Goal: Transaction & Acquisition: Purchase product/service

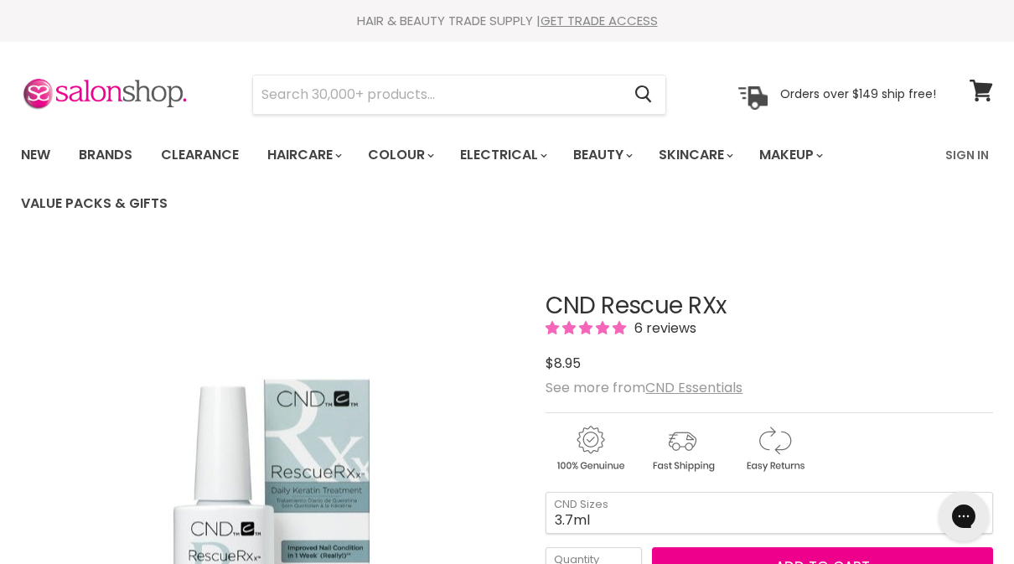
click at [706, 386] on u "CND Essentials" at bounding box center [693, 387] width 97 height 19
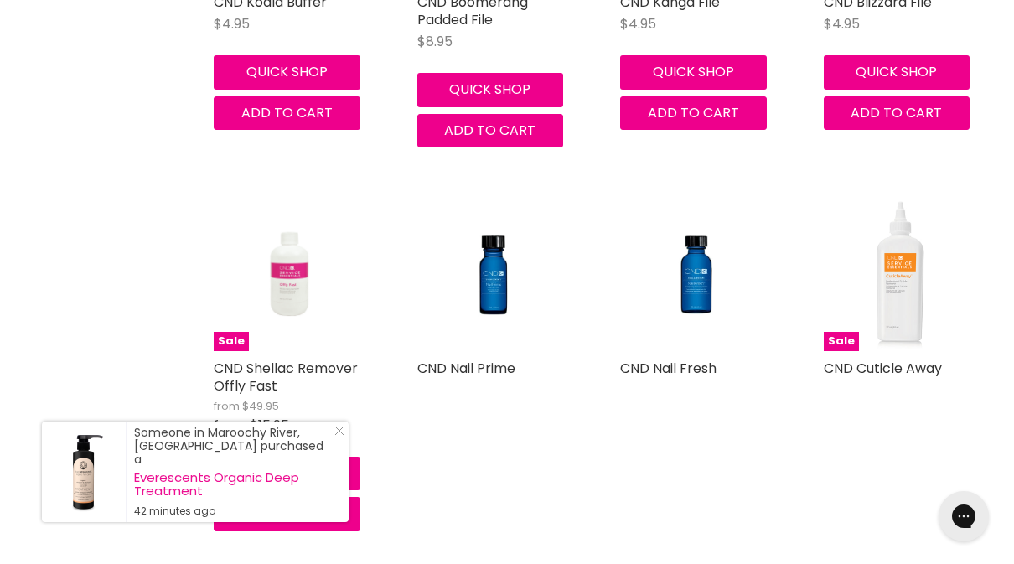
scroll to position [3075, 0]
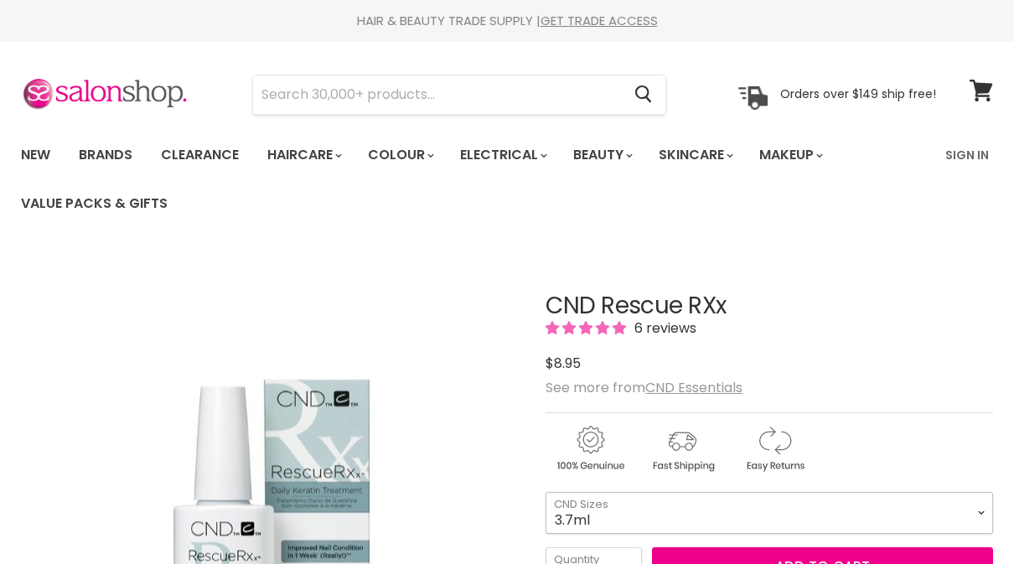
click at [979, 506] on select "3.7ml 15ml" at bounding box center [769, 513] width 447 height 42
select select "15ml"
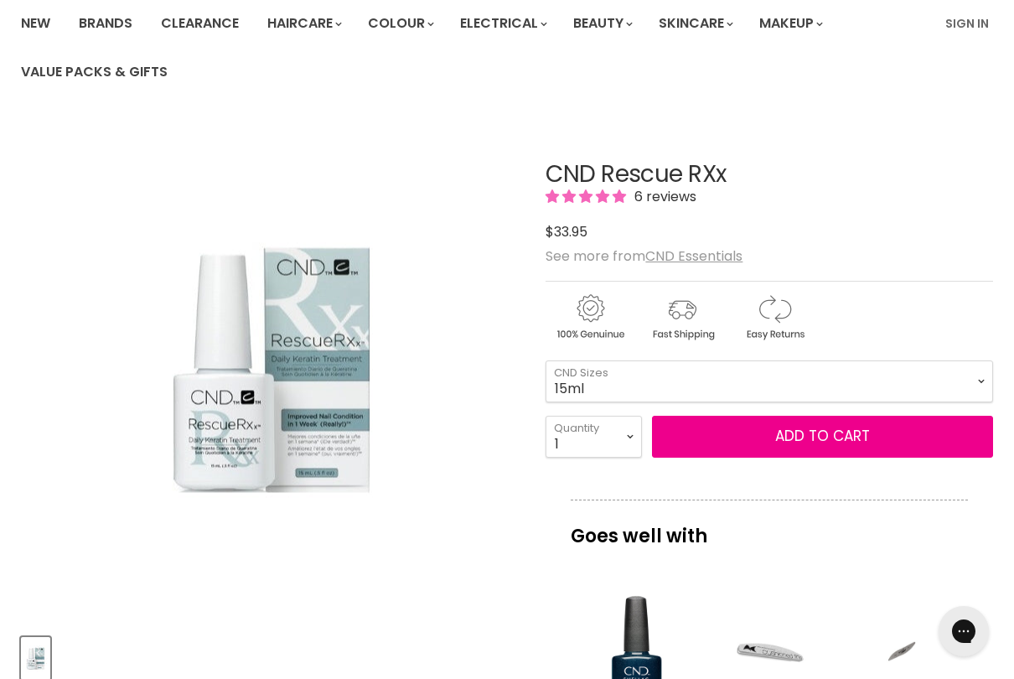
click at [805, 442] on button "Add to cart" at bounding box center [822, 437] width 341 height 42
click at [976, 23] on link "Sign In" at bounding box center [967, 23] width 64 height 35
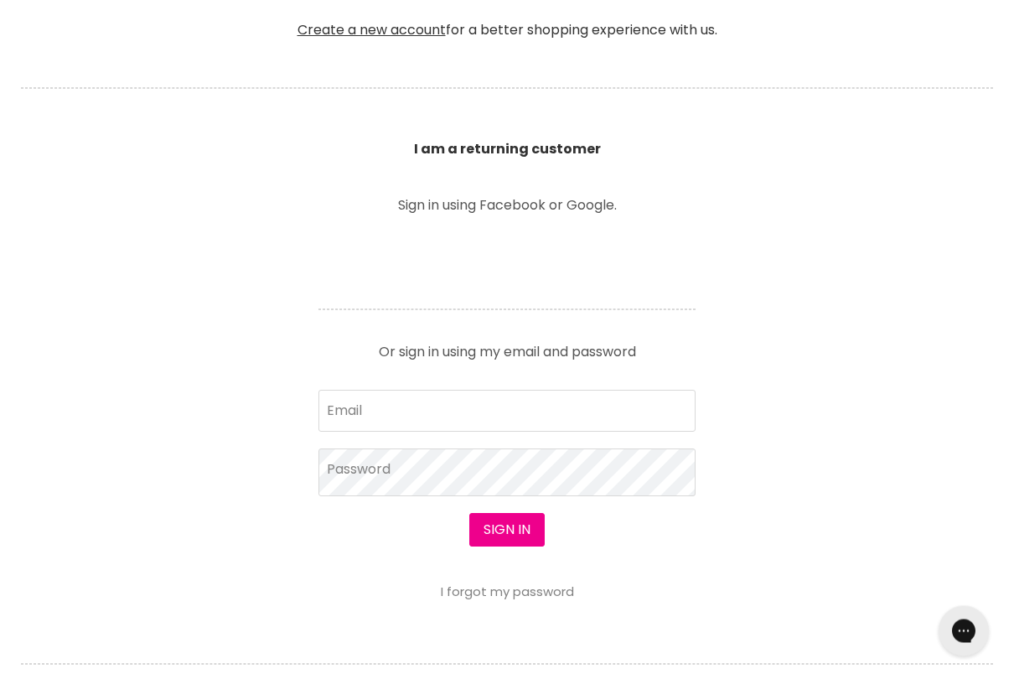
scroll to position [525, 0]
click at [513, 532] on button "Sign in" at bounding box center [506, 530] width 75 height 34
click at [518, 538] on button "Sign in" at bounding box center [506, 530] width 75 height 34
click at [520, 534] on button "Sign in" at bounding box center [506, 530] width 75 height 34
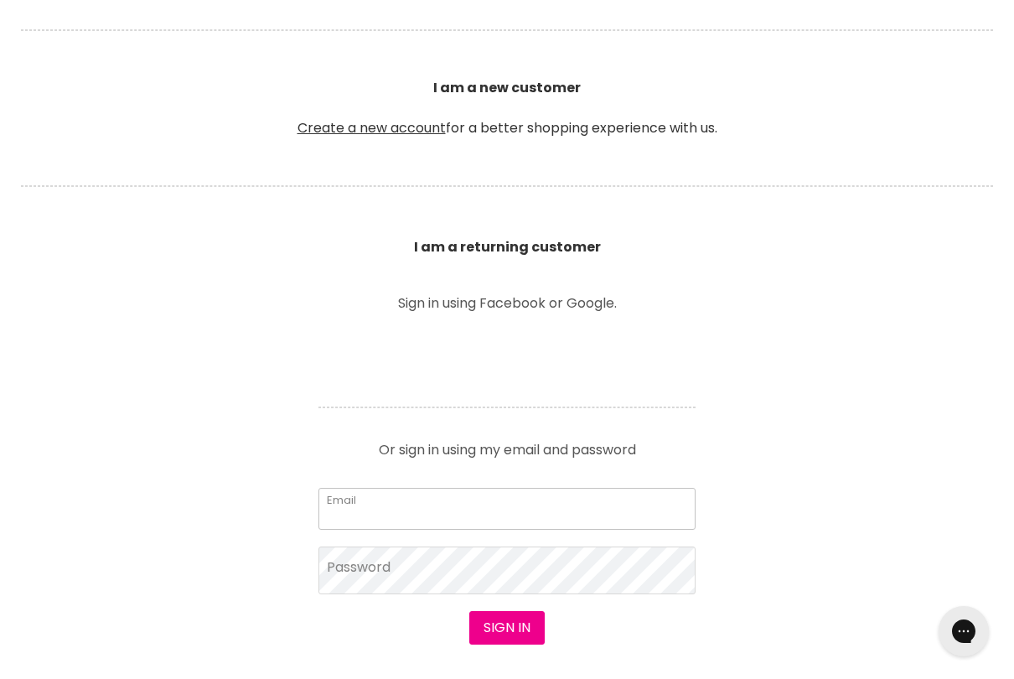
click at [472, 500] on input "Email" at bounding box center [506, 509] width 377 height 42
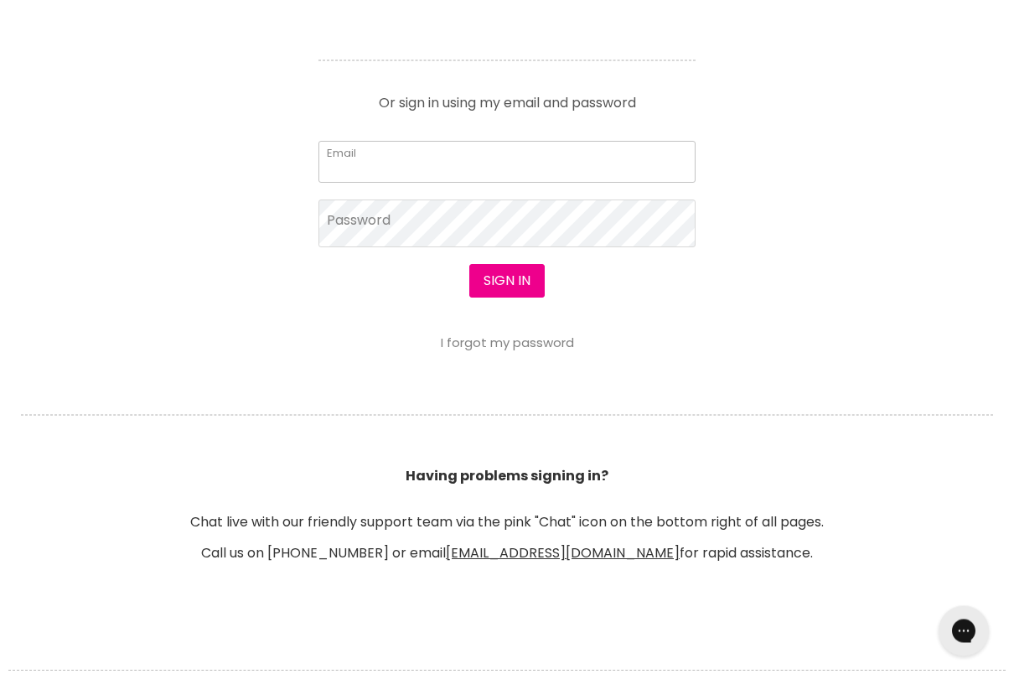
type input "bennett.bab@gmail.com"
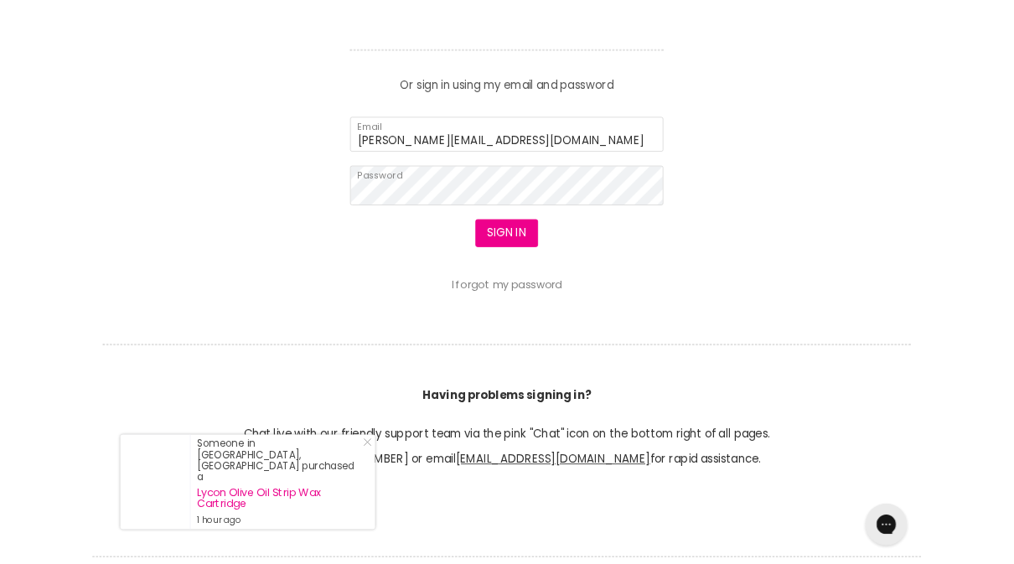
scroll to position [820, 0]
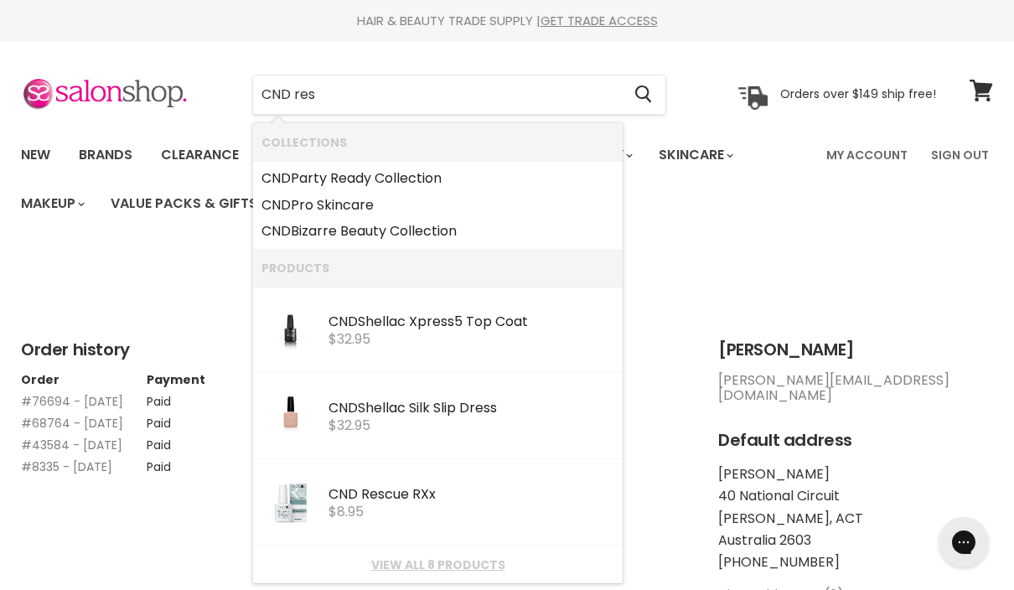
type input "CND resc"
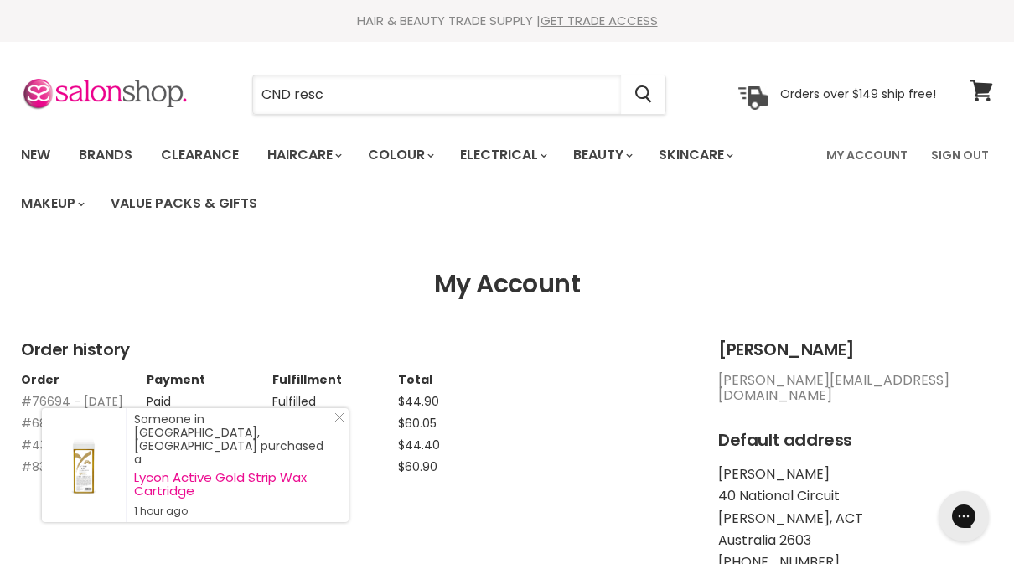
click at [366, 86] on input "CND resc" at bounding box center [437, 94] width 368 height 39
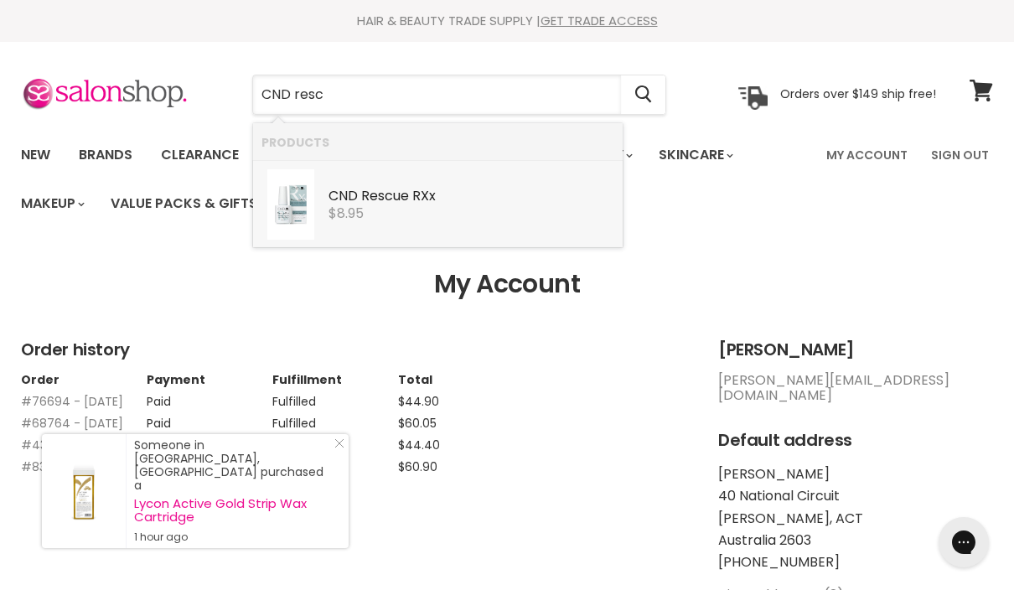
click at [377, 200] on b "Resc" at bounding box center [377, 195] width 32 height 19
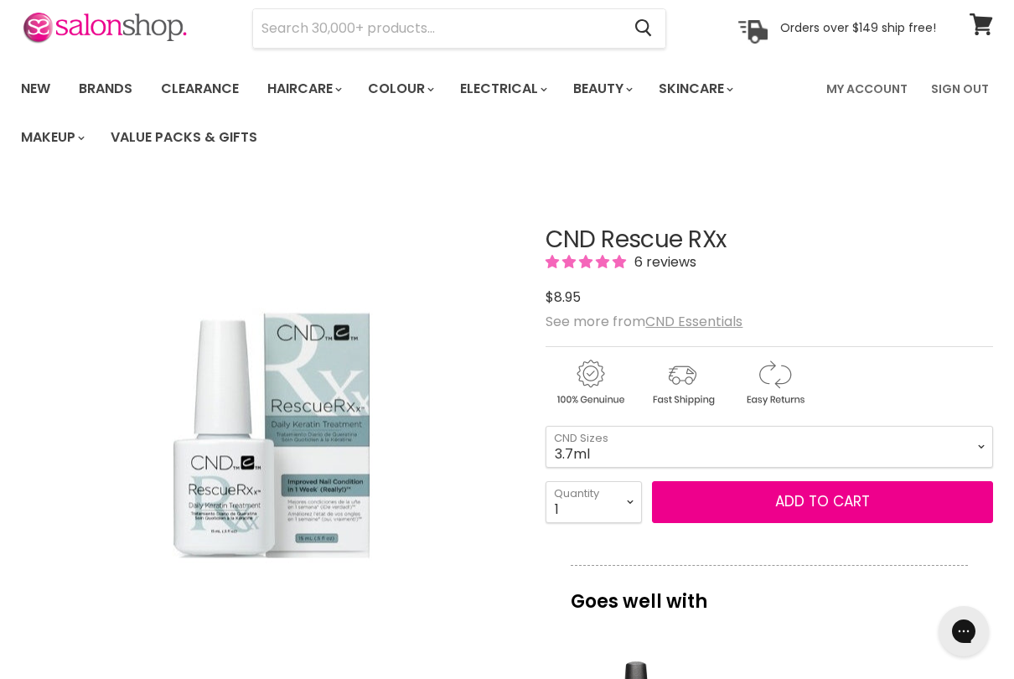
scroll to position [72, 0]
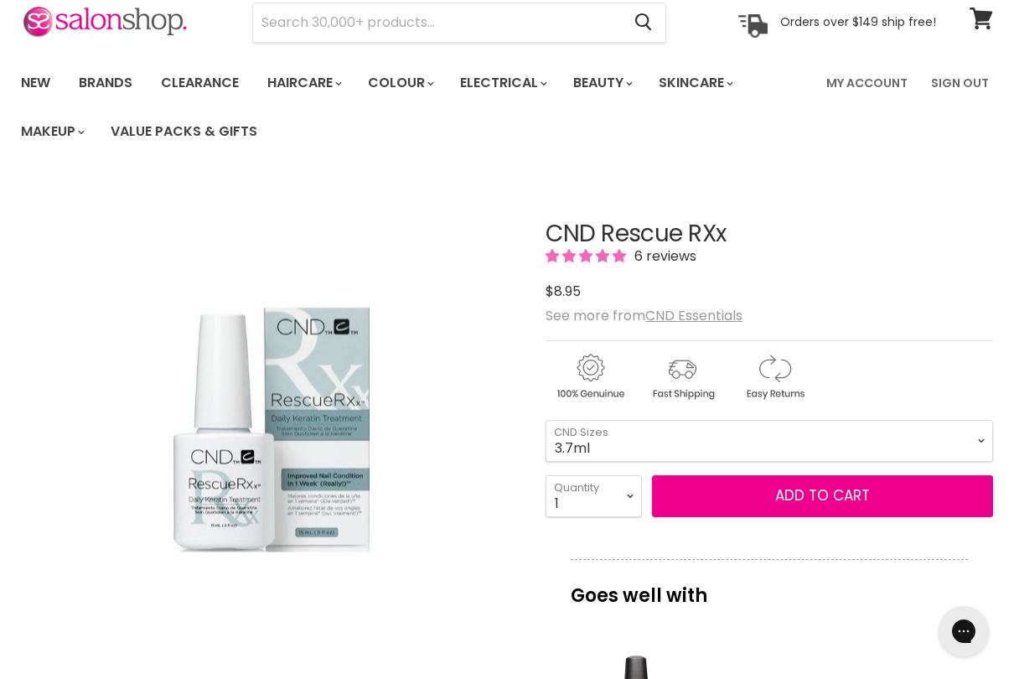
click at [820, 502] on span "Add to cart" at bounding box center [822, 495] width 95 height 20
click at [817, 499] on span "Add to cart" at bounding box center [822, 495] width 95 height 20
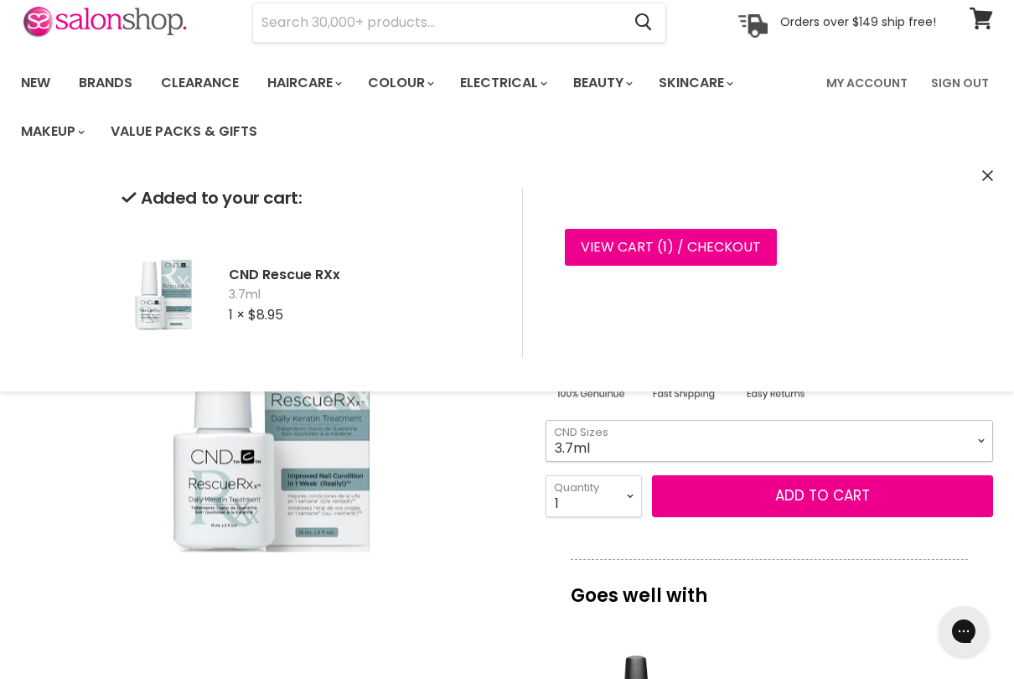
click at [975, 443] on select "3.7ml 15ml" at bounding box center [769, 441] width 447 height 42
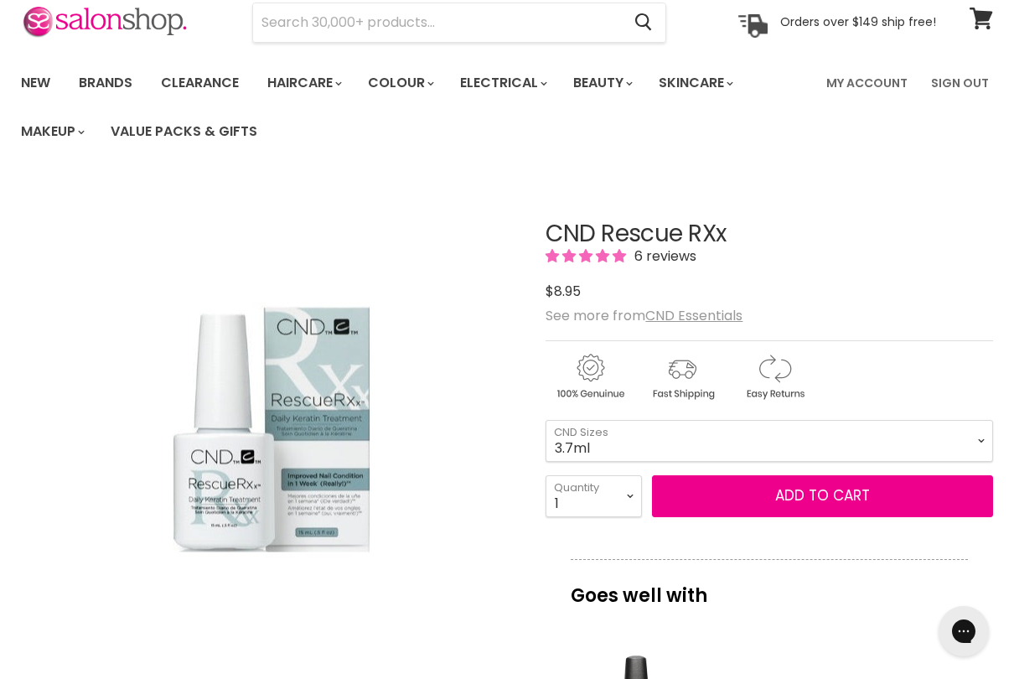
scroll to position [251, 0]
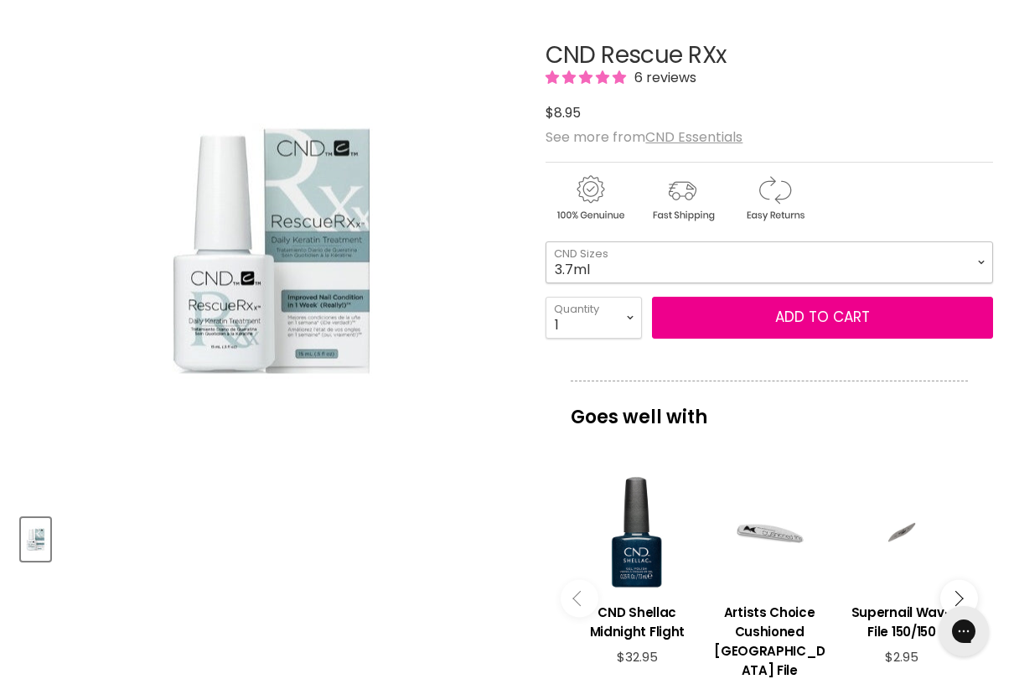
click at [977, 260] on select "3.7ml 15ml" at bounding box center [769, 262] width 447 height 42
select select "15ml"
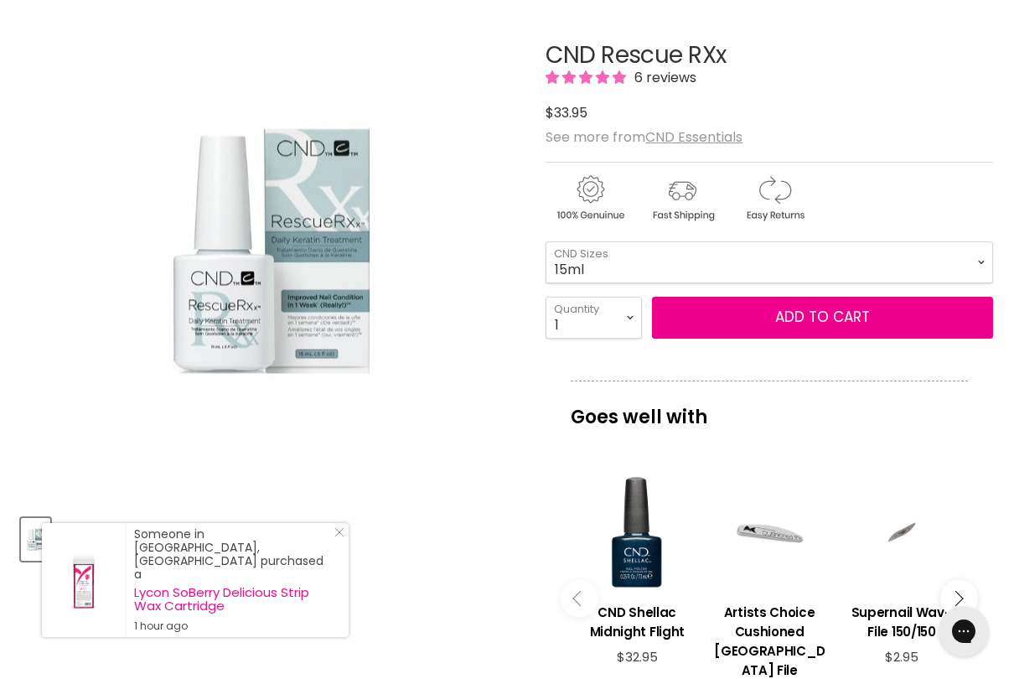
click at [811, 332] on button "Add to cart" at bounding box center [822, 318] width 341 height 42
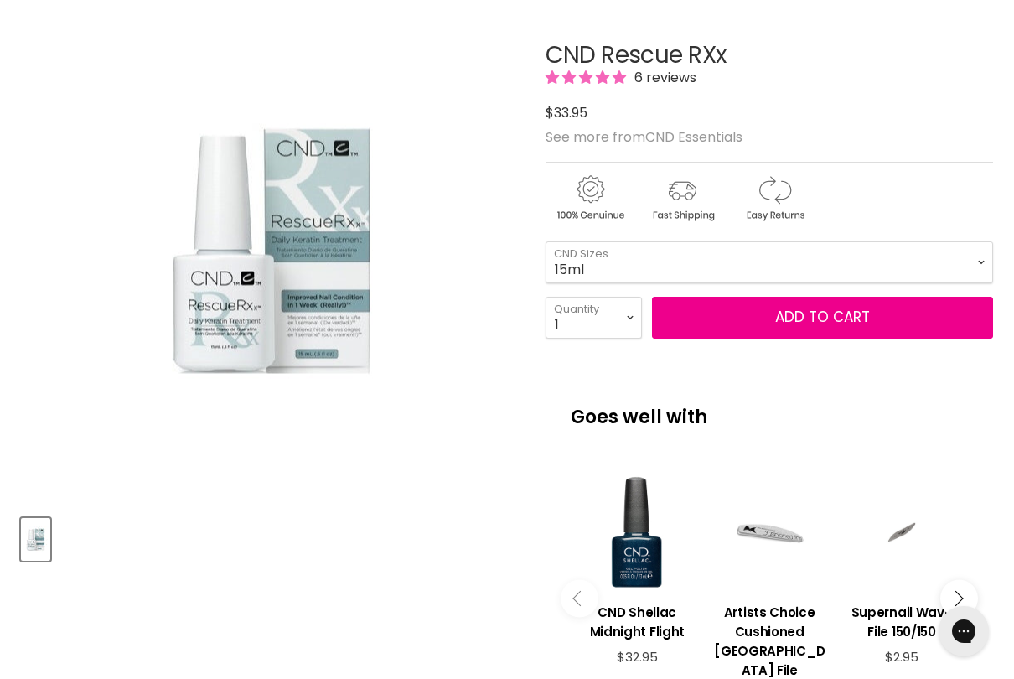
click at [817, 444] on div "Goes well with imageUrl CND Shellac Midnight Flight $32.95 imageUrl Artists Cho…" at bounding box center [769, 561] width 447 height 363
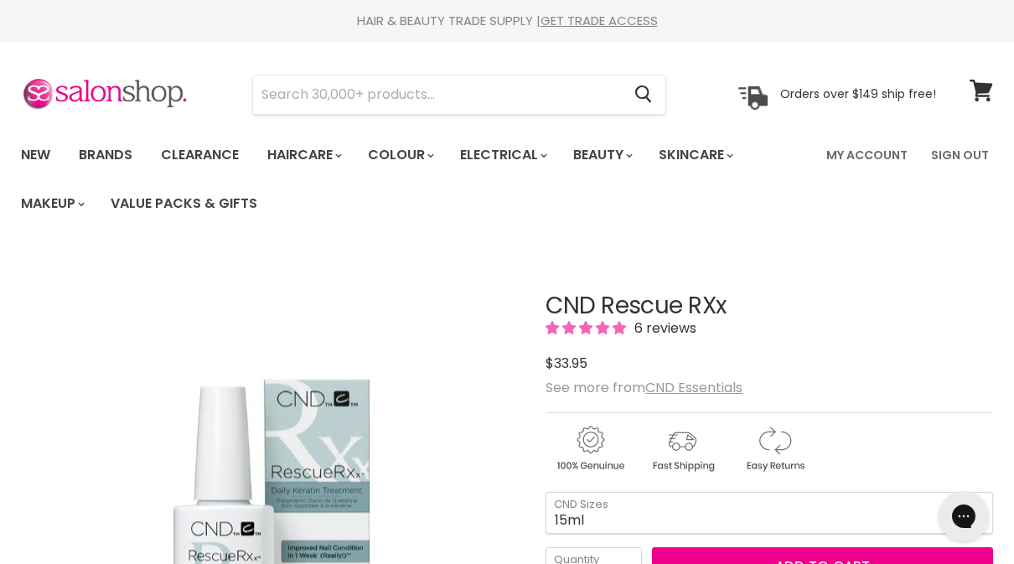
click at [993, 90] on link "View cart" at bounding box center [981, 90] width 40 height 39
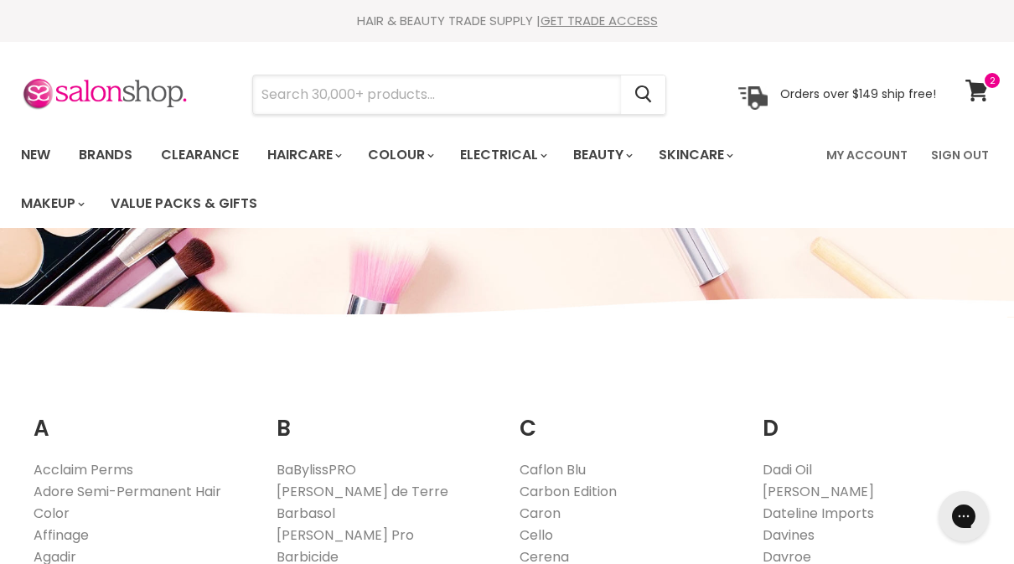
click at [282, 97] on input "Search" at bounding box center [437, 94] width 368 height 39
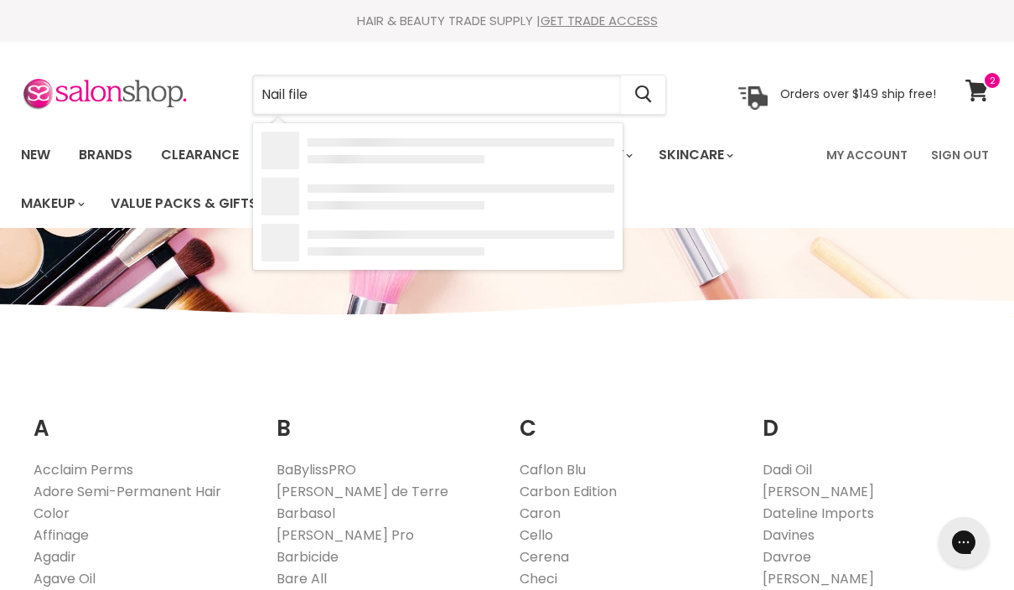
type input "Nail files"
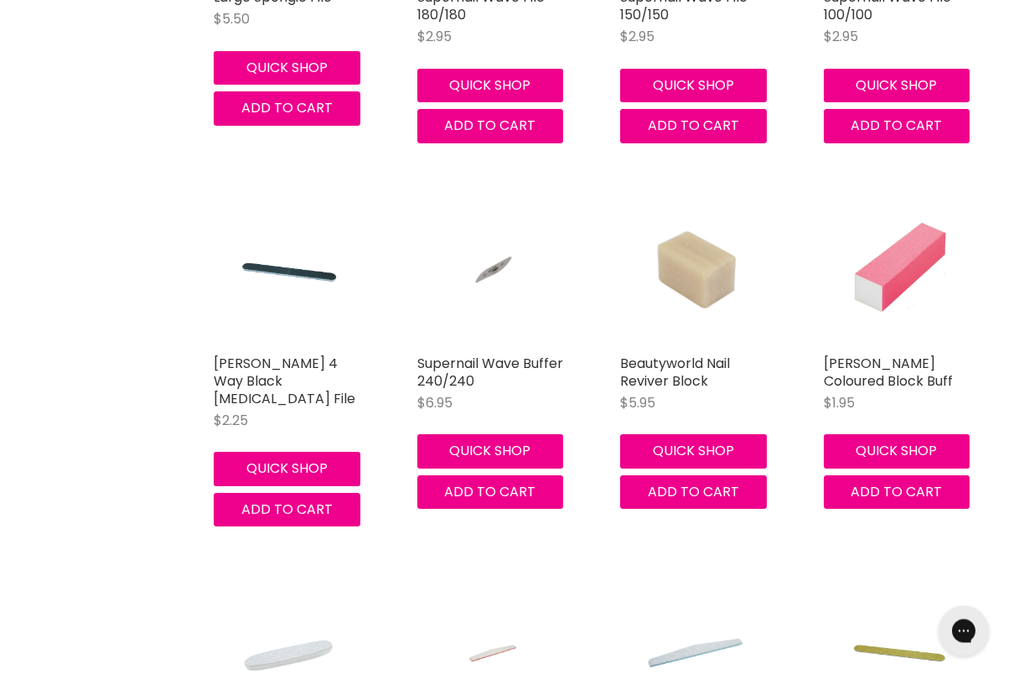
scroll to position [602, 0]
click at [923, 364] on link "[PERSON_NAME] Coloured Block Buff" at bounding box center [888, 372] width 129 height 37
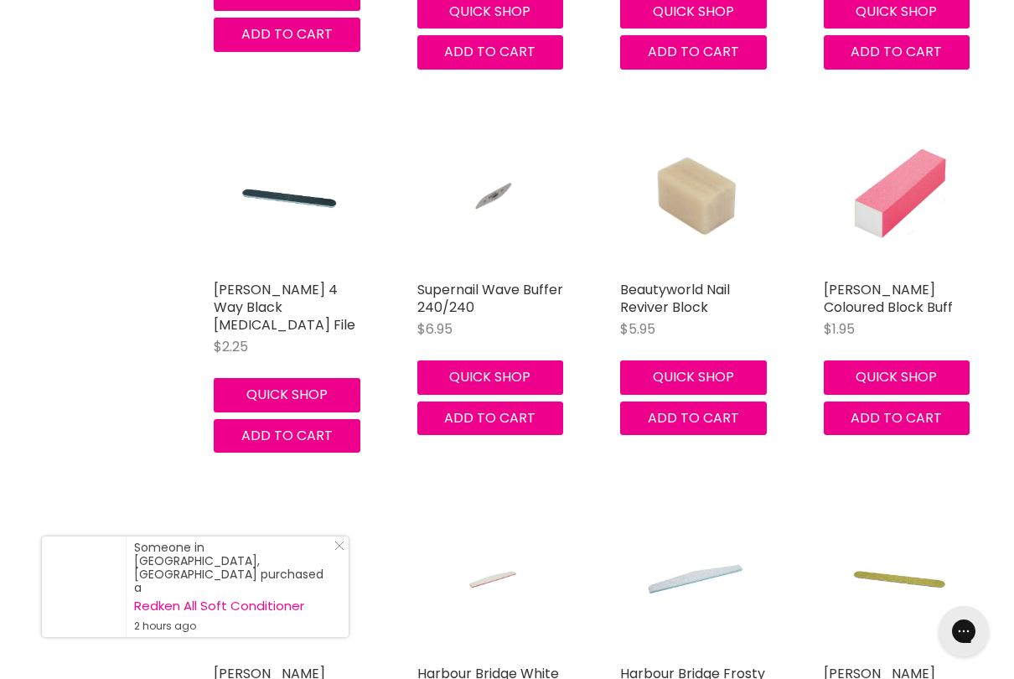
scroll to position [675, 0]
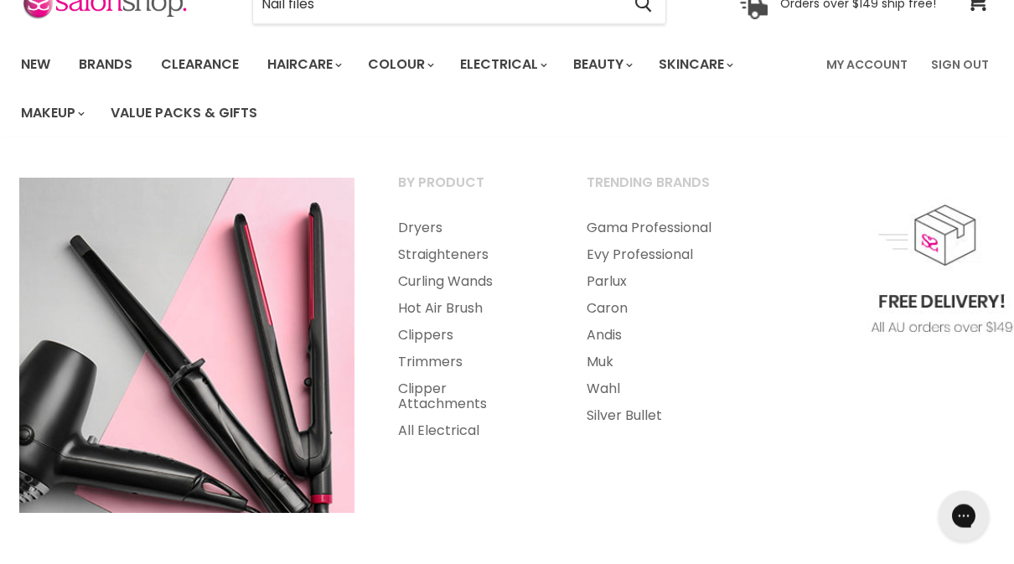
scroll to position [86, 0]
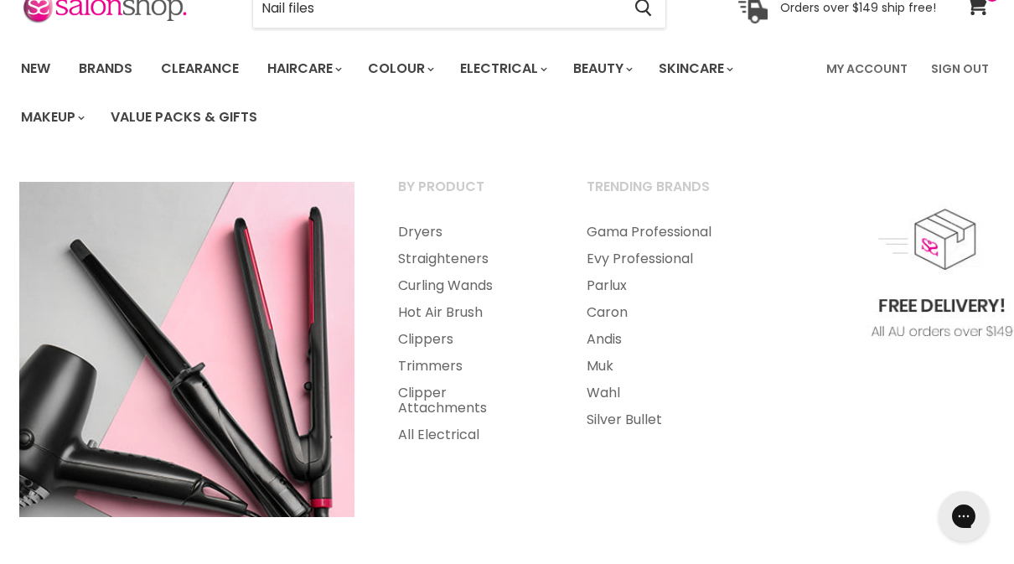
click at [420, 227] on link "Dryers" at bounding box center [469, 232] width 185 height 27
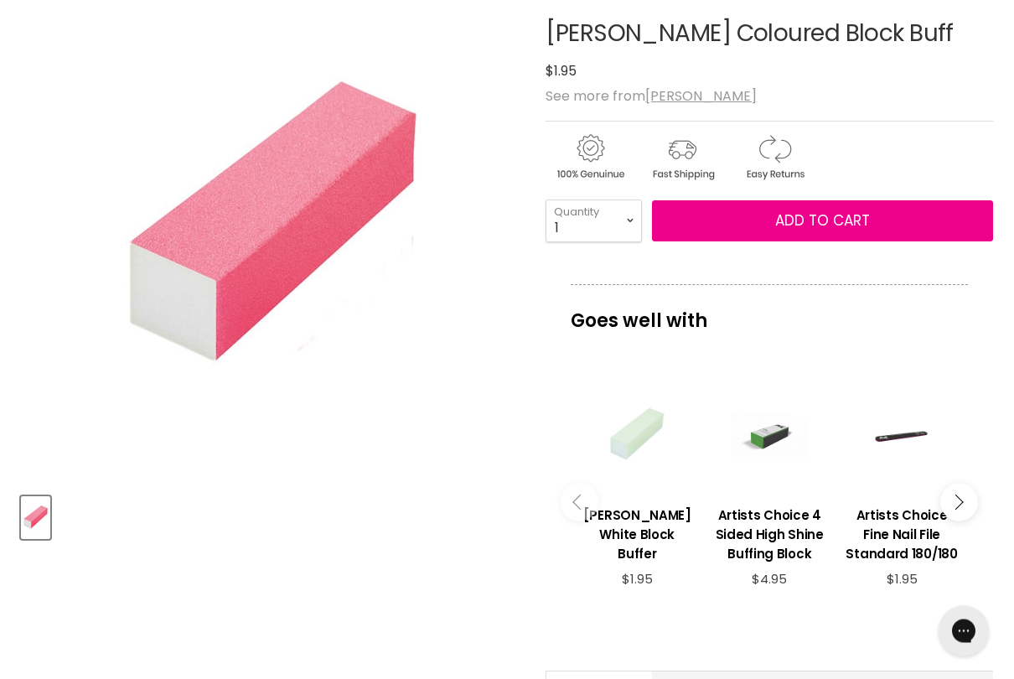
scroll to position [273, 0]
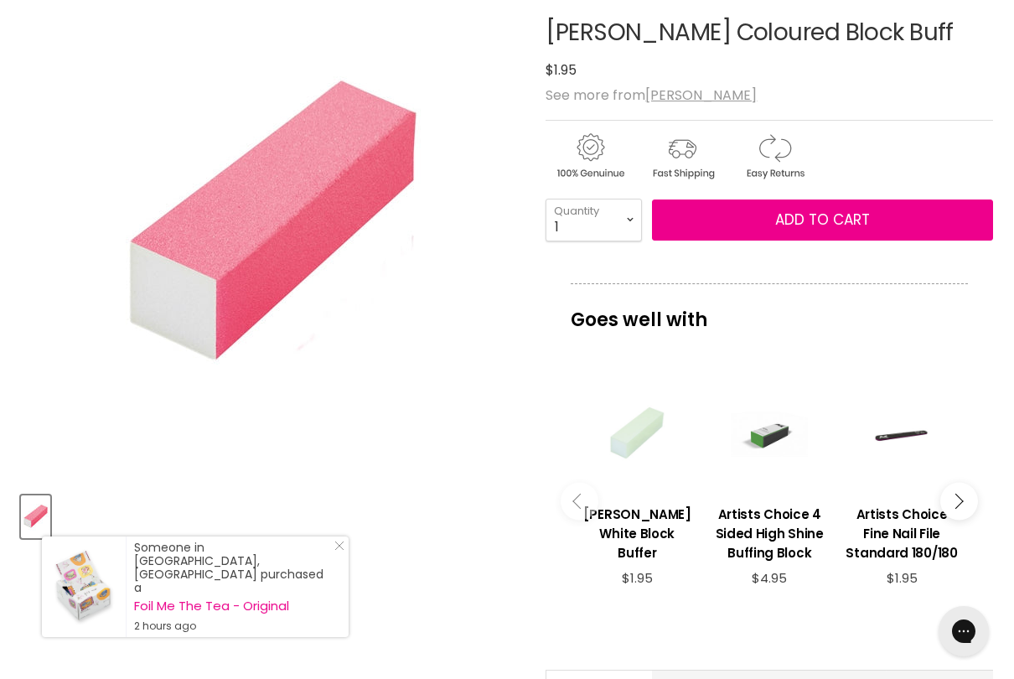
click at [772, 531] on h3 "Artists Choice 4 Sided High Shine Buffing Block" at bounding box center [769, 533] width 116 height 58
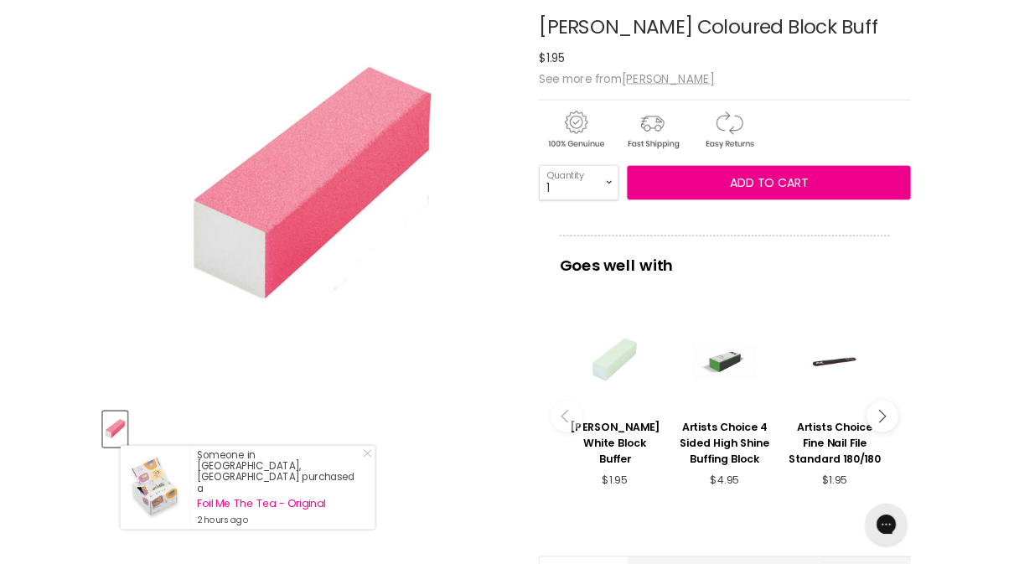
scroll to position [320, 0]
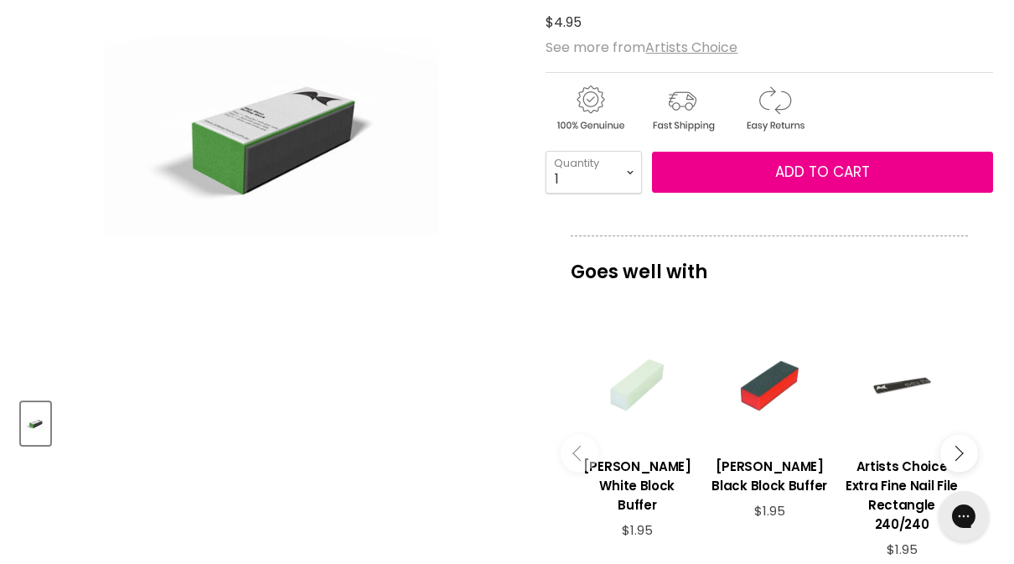
scroll to position [364, 0]
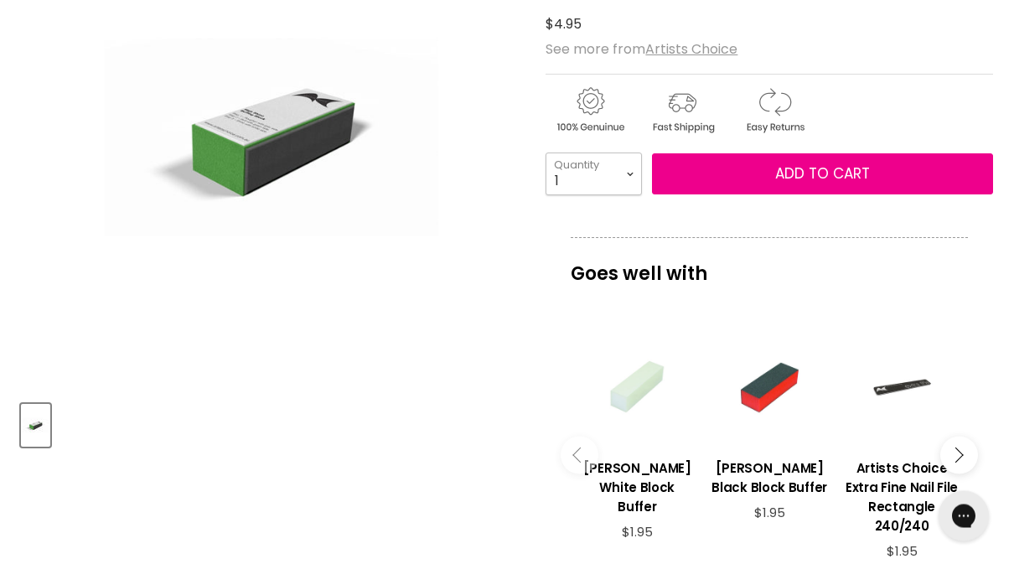
click at [627, 173] on select "1 2 3 4 5 6 7 8 9 10+" at bounding box center [594, 174] width 96 height 42
select select "3"
type input "3"
click at [809, 176] on span "Add to cart" at bounding box center [822, 173] width 95 height 20
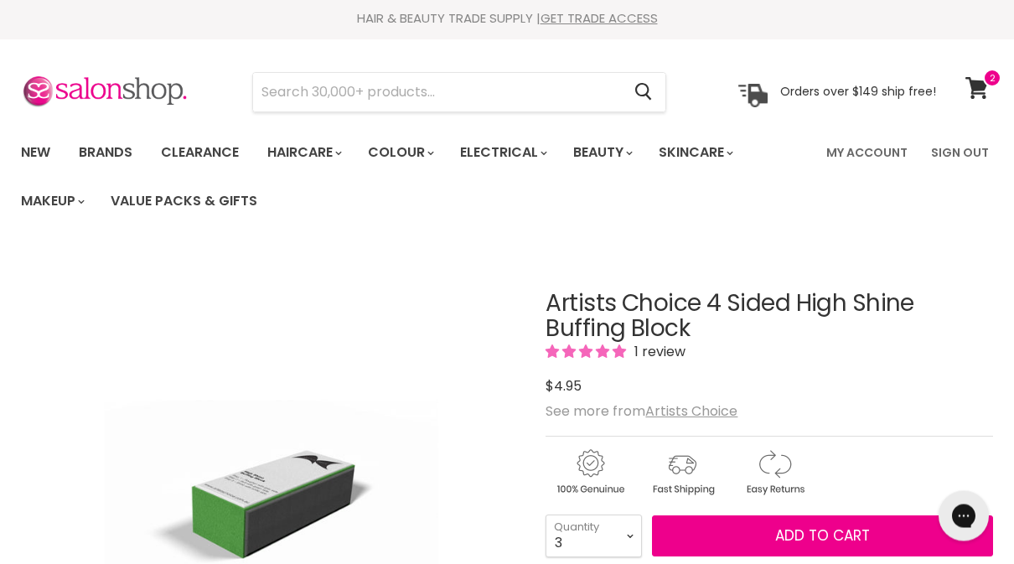
scroll to position [0, 0]
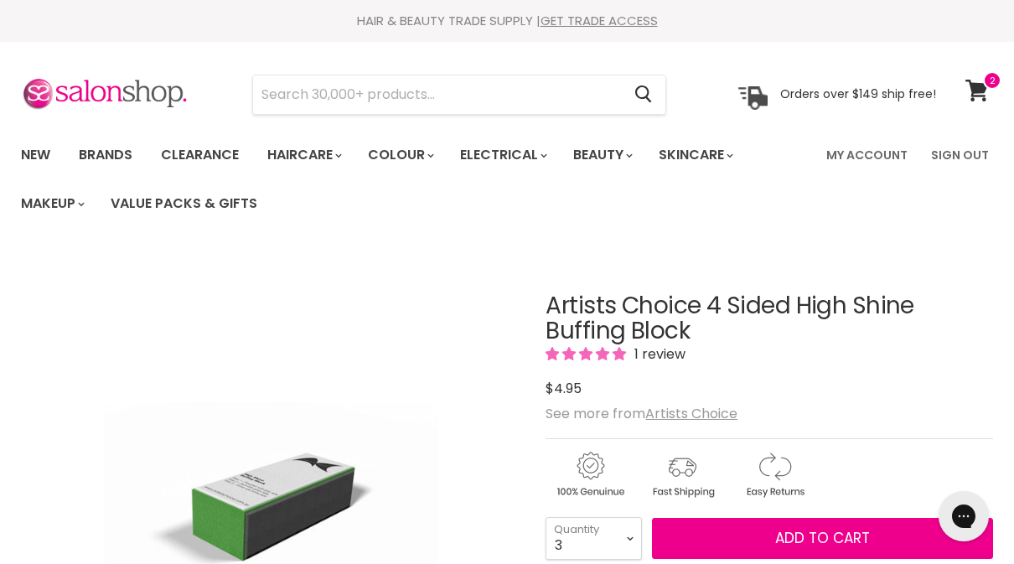
click at [821, 539] on span "Add to cart" at bounding box center [822, 538] width 95 height 20
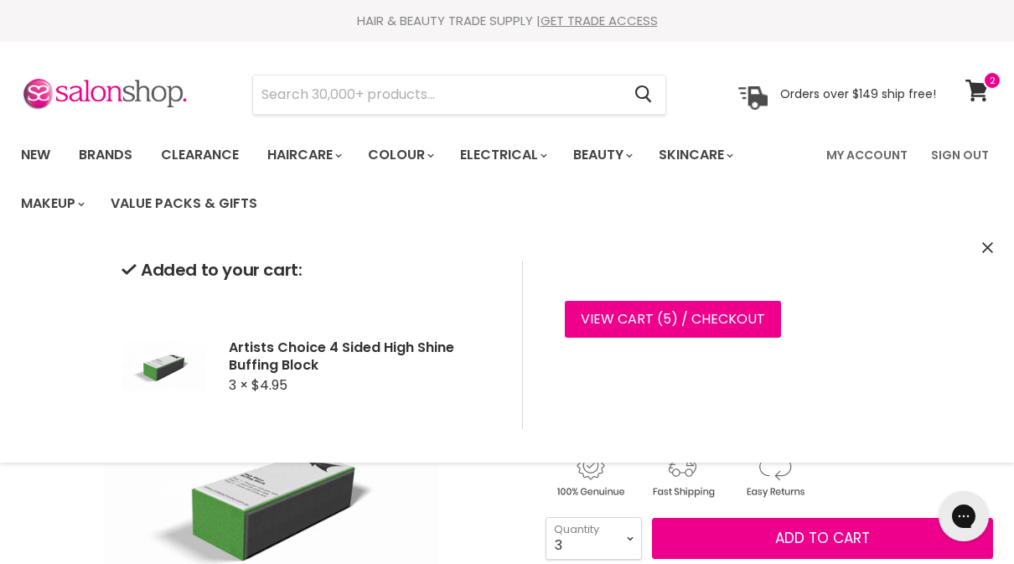
click at [285, 88] on input "Search" at bounding box center [437, 94] width 368 height 39
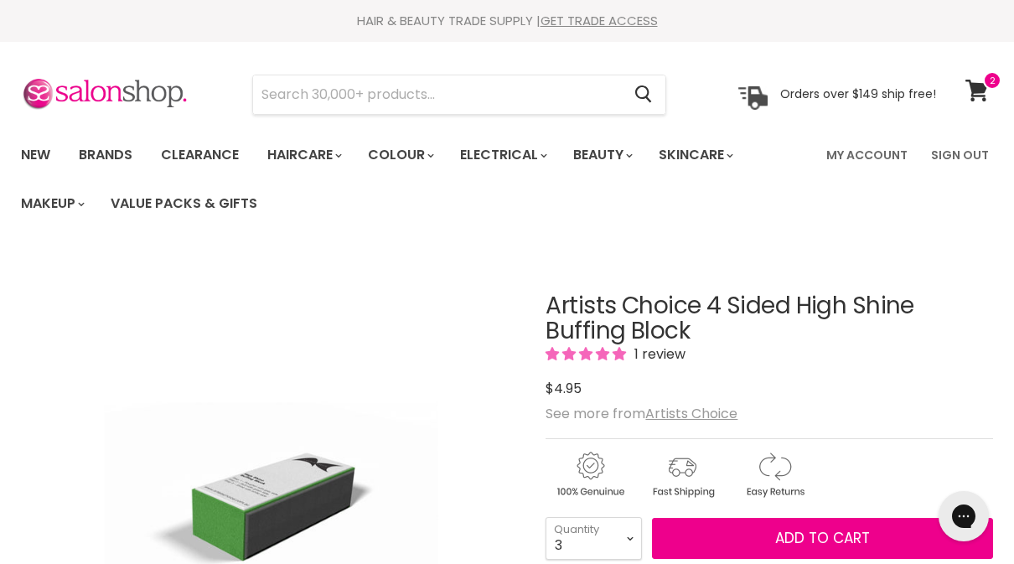
scroll to position [251, 0]
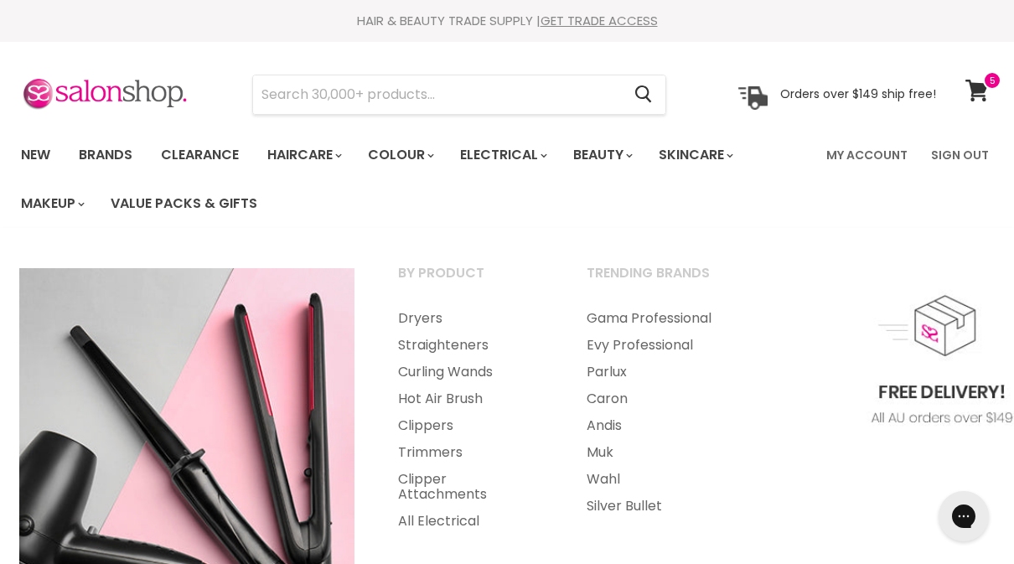
click at [421, 452] on link "Trimmers" at bounding box center [469, 452] width 185 height 27
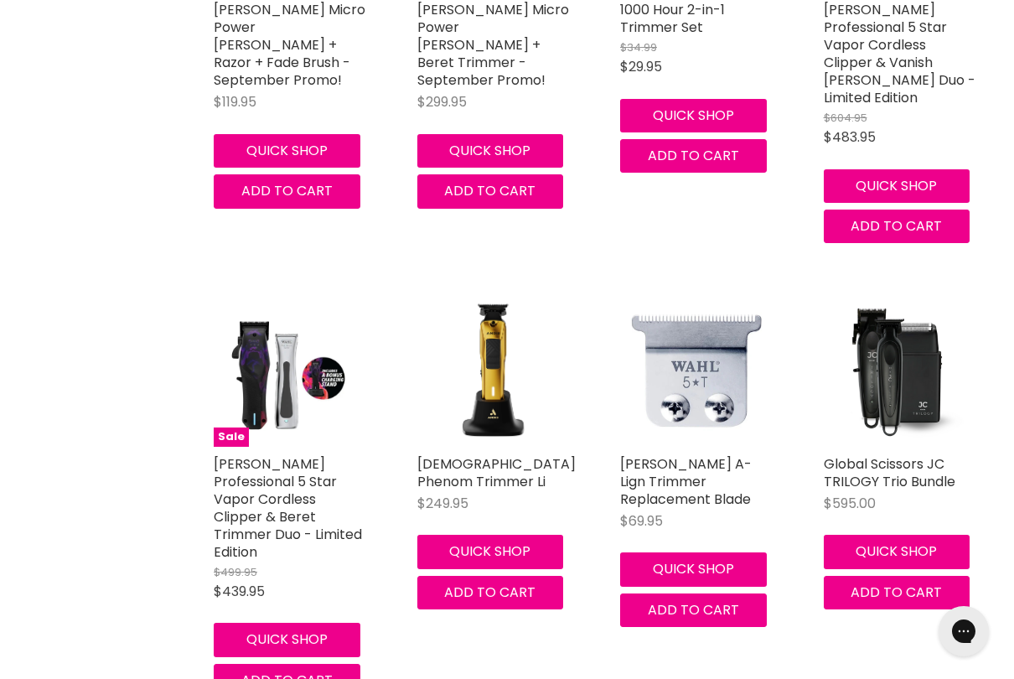
scroll to position [640, 0]
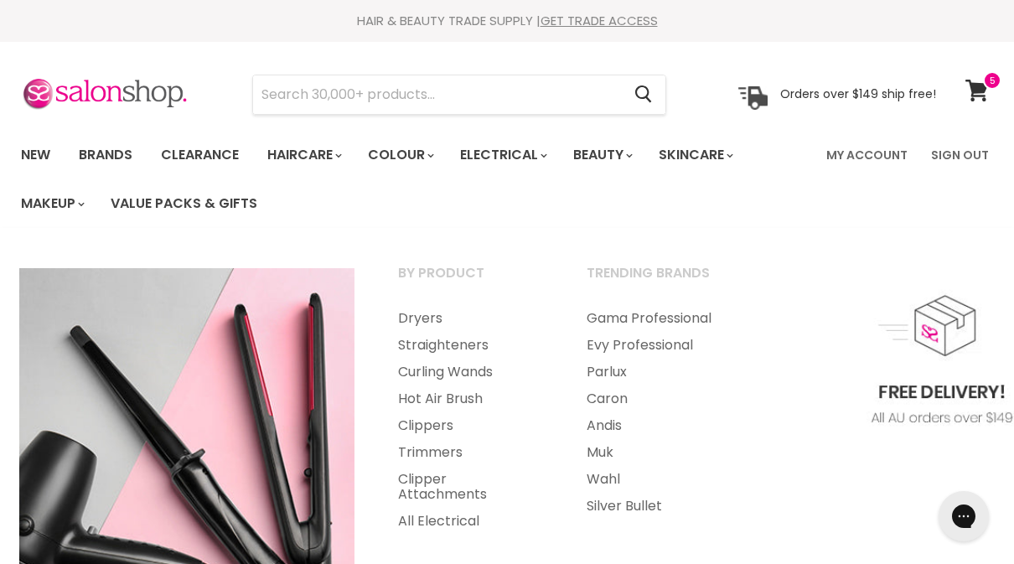
click at [422, 400] on link "Hot Air Brush" at bounding box center [469, 398] width 185 height 27
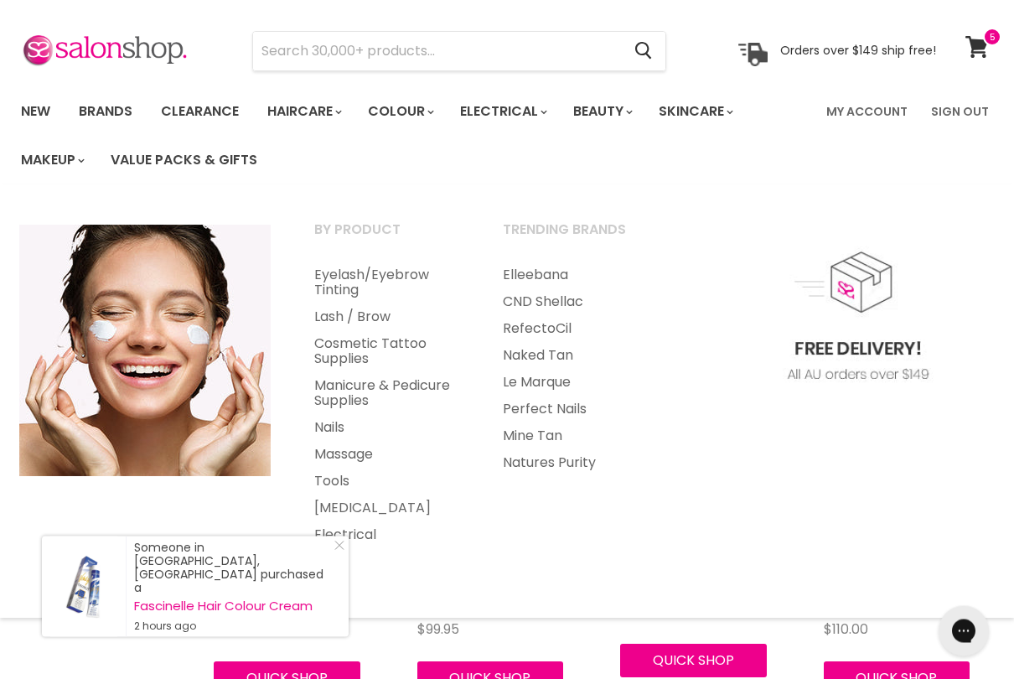
scroll to position [64, 0]
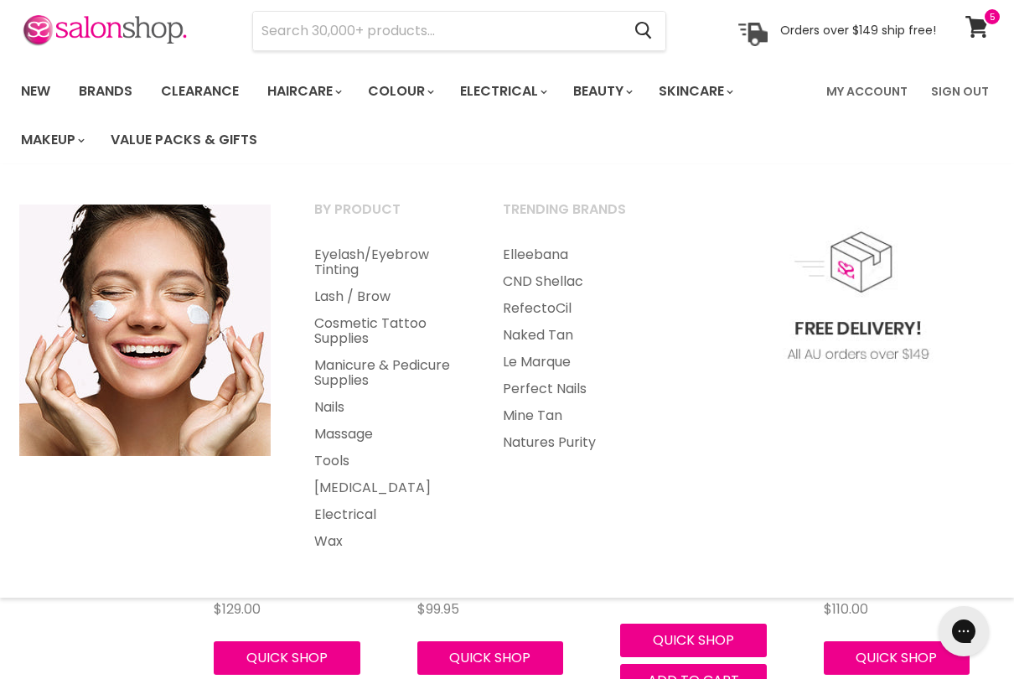
click at [337, 258] on link "Eyelash/Eyebrow Tinting" at bounding box center [385, 262] width 185 height 42
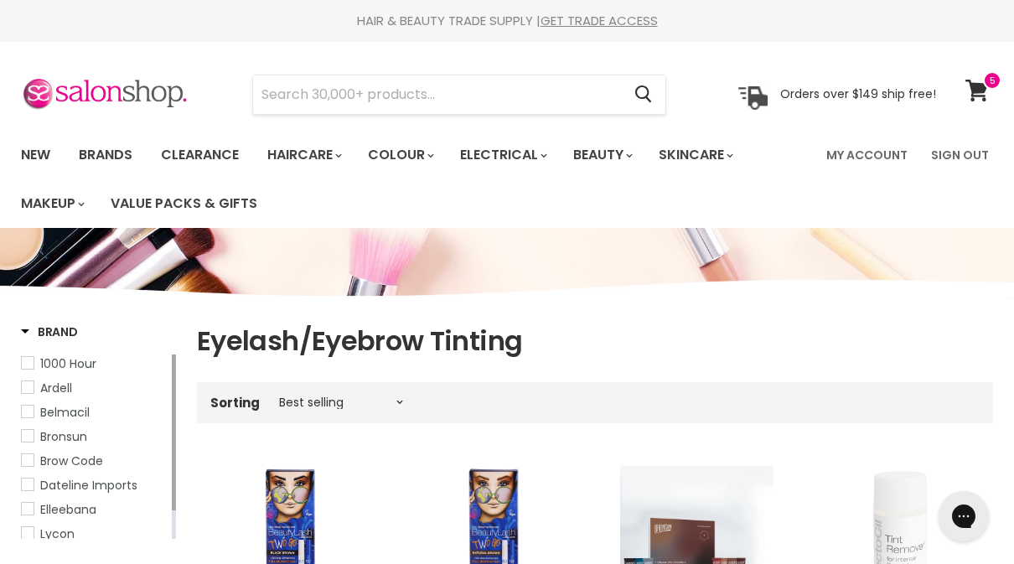
click at [204, 157] on link "Clearance" at bounding box center [199, 154] width 103 height 35
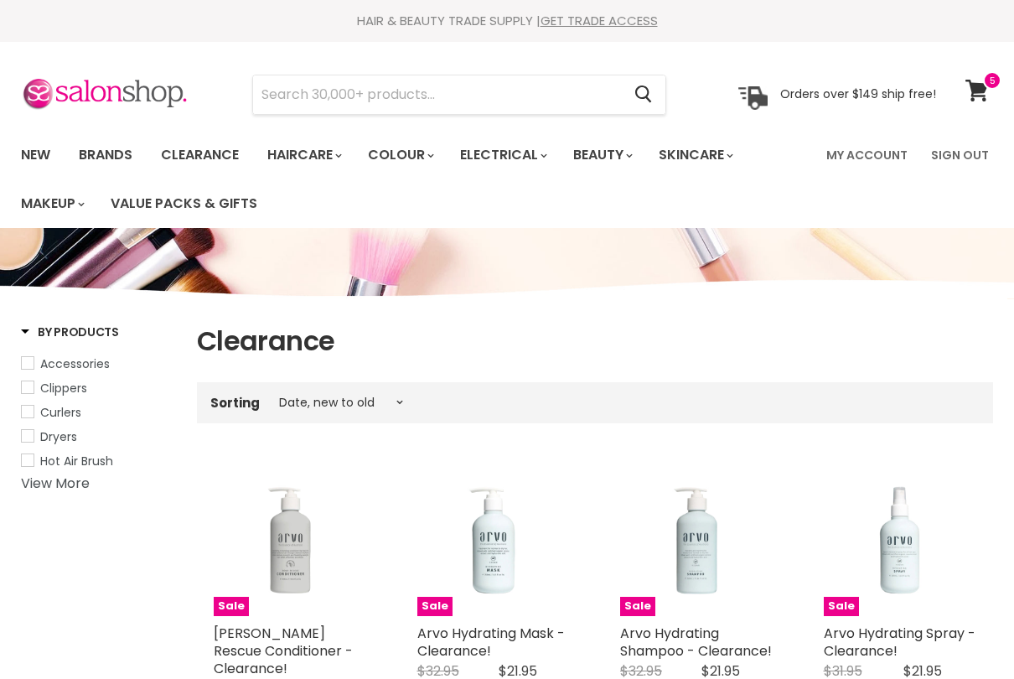
select select "created-descending"
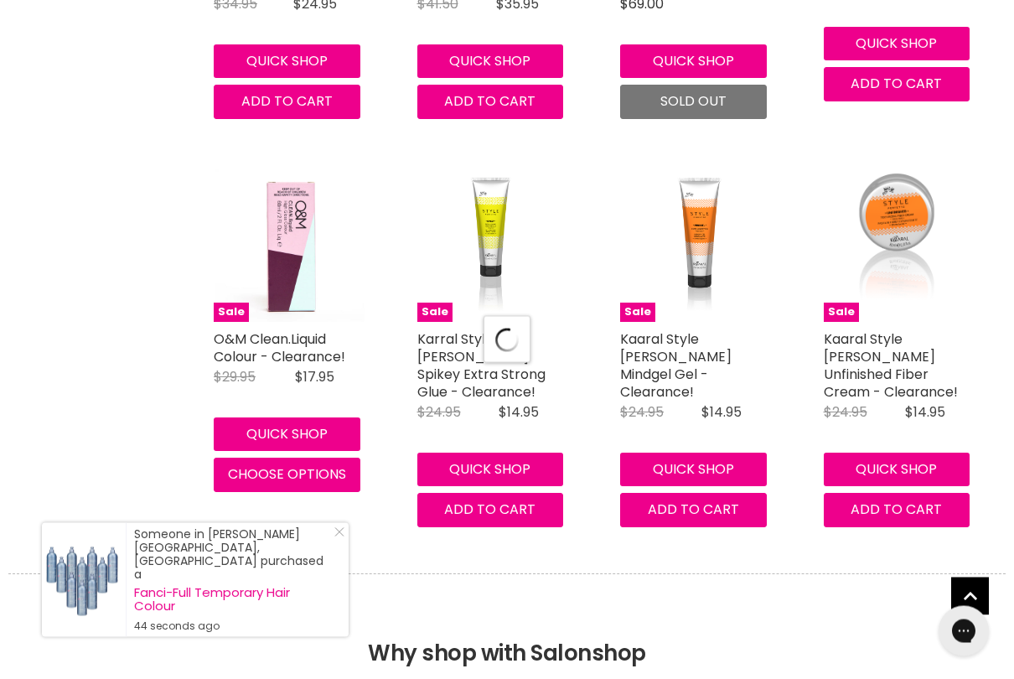
select select "created-descending"
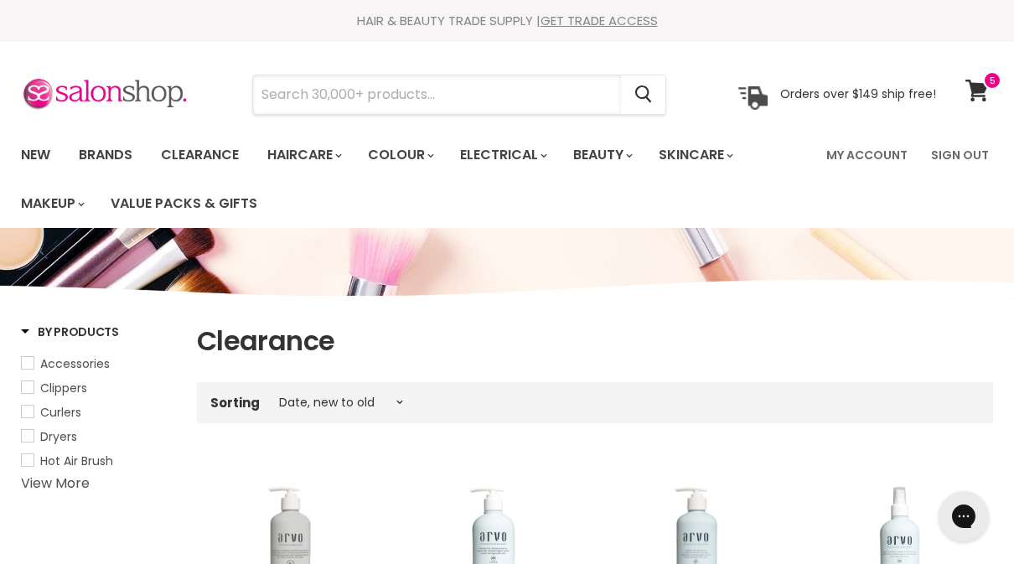
click at [294, 86] on input "Search" at bounding box center [437, 94] width 368 height 39
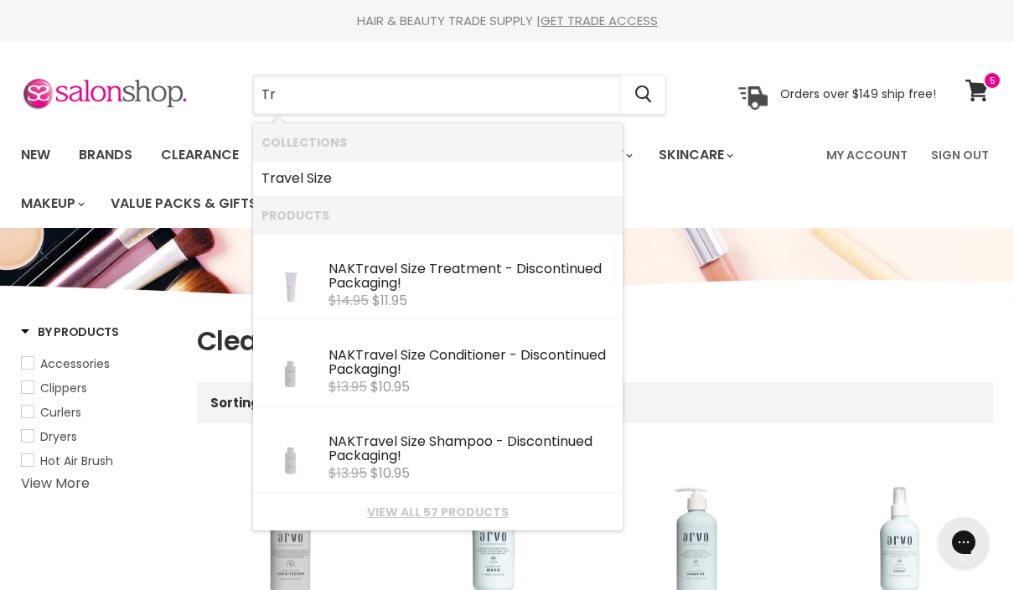
type input "T"
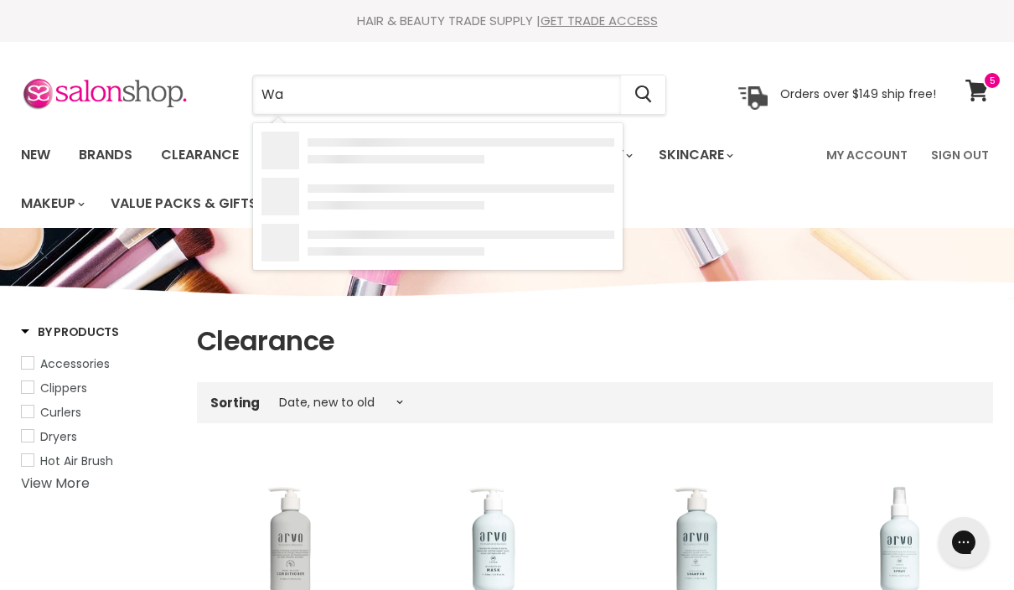
type input "Wax"
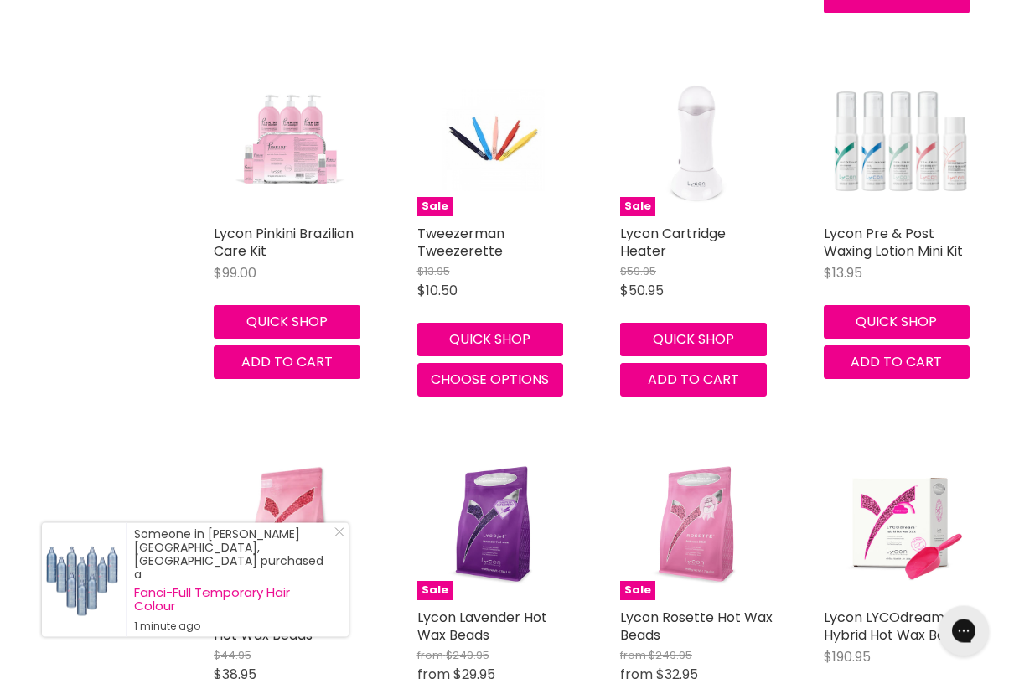
scroll to position [1569, 0]
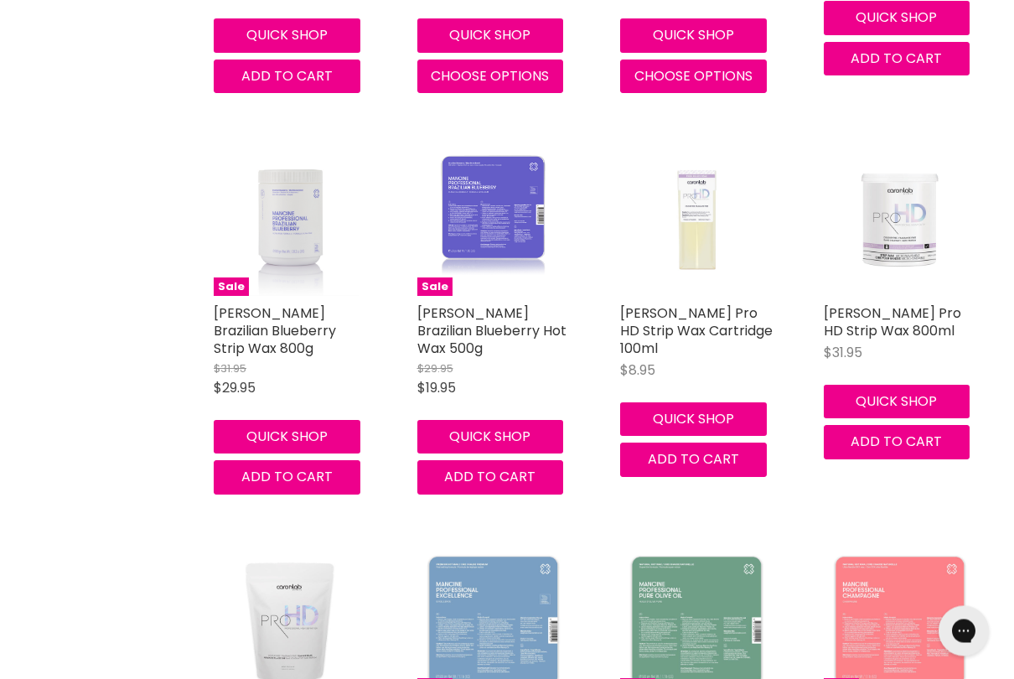
scroll to position [2257, 0]
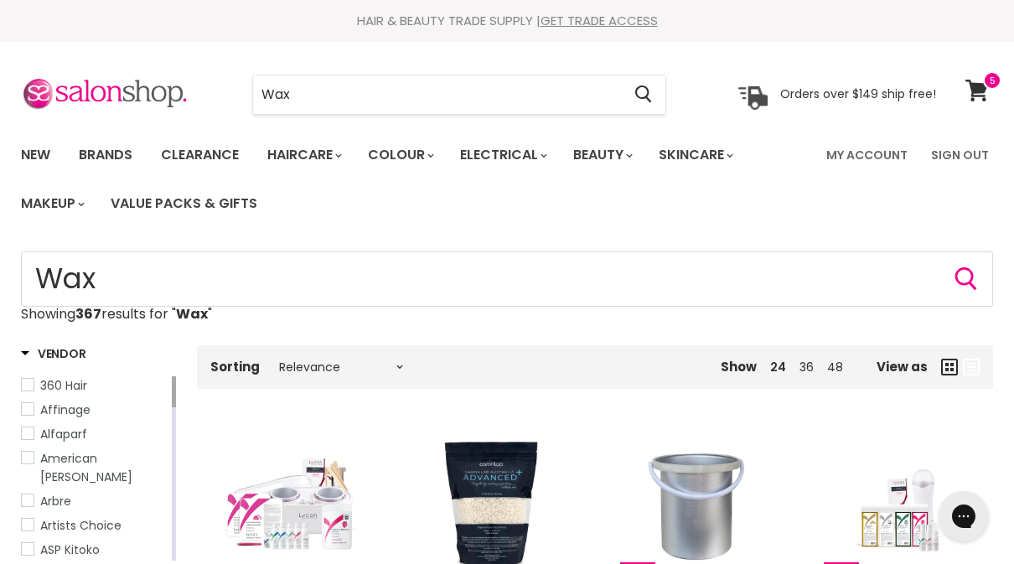
click at [989, 91] on link "View cart" at bounding box center [979, 90] width 44 height 39
